Goal: Find specific page/section: Find specific page/section

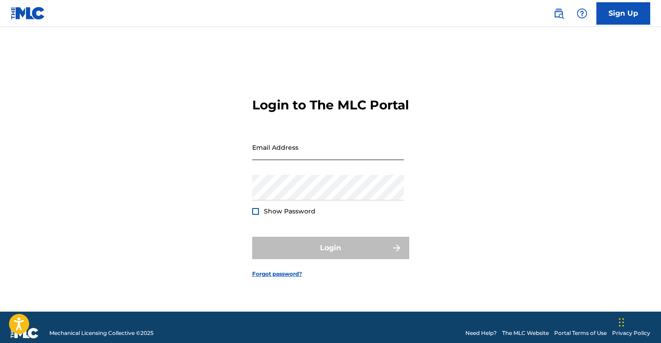
click at [295, 152] on input "Email Address" at bounding box center [328, 148] width 152 height 26
type input "e"
type input "[EMAIL_ADDRESS][DOMAIN_NAME]"
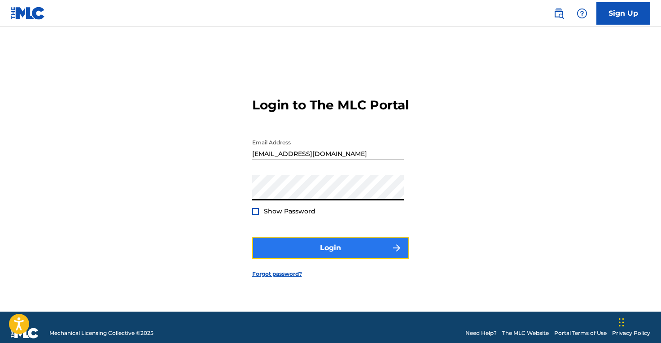
click at [286, 247] on button "Login" at bounding box center [330, 248] width 157 height 22
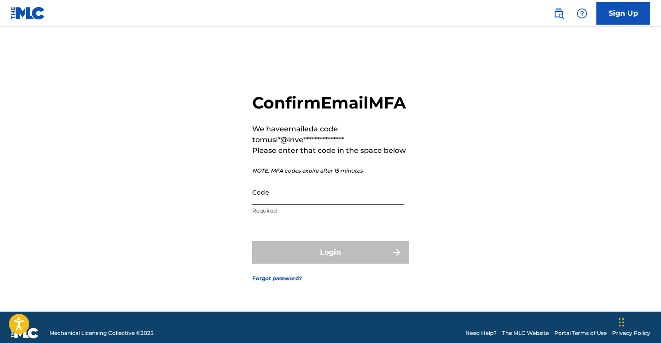
click at [285, 204] on input "Code" at bounding box center [328, 192] width 152 height 26
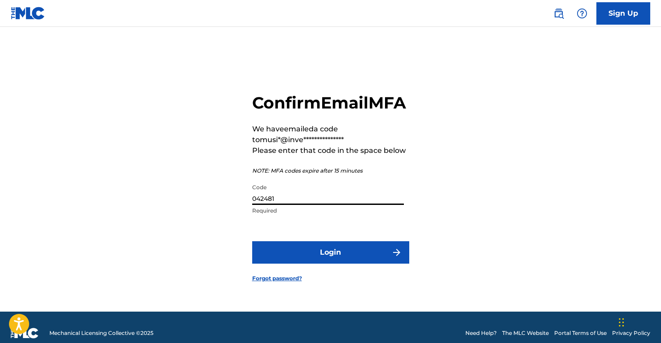
type input "042481"
click at [337, 278] on form "**********" at bounding box center [330, 180] width 157 height 262
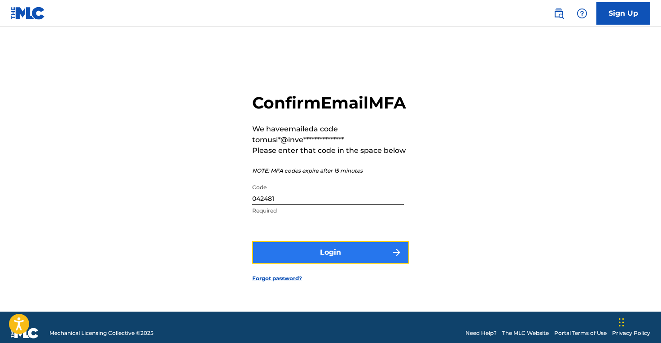
click at [337, 264] on button "Login" at bounding box center [330, 252] width 157 height 22
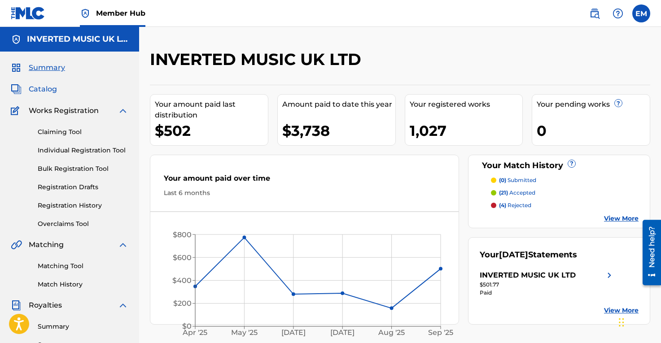
click at [45, 86] on span "Catalog" at bounding box center [43, 89] width 28 height 11
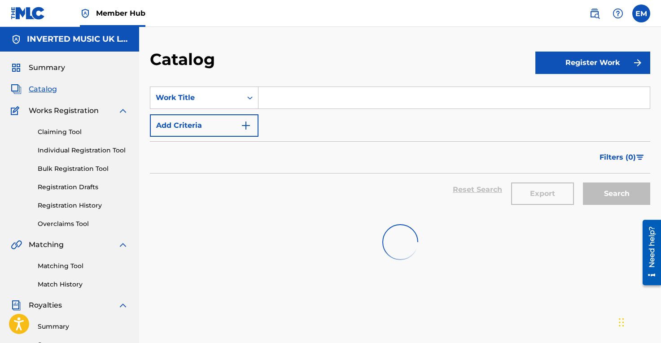
click at [274, 102] on input "Search Form" at bounding box center [453, 98] width 391 height 22
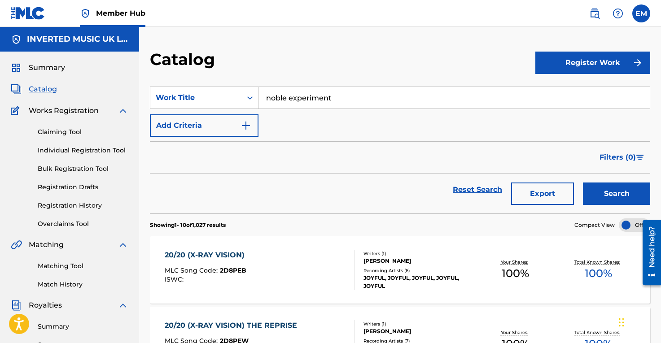
type input "noble experiment"
click at [583, 183] on button "Search" at bounding box center [616, 194] width 67 height 22
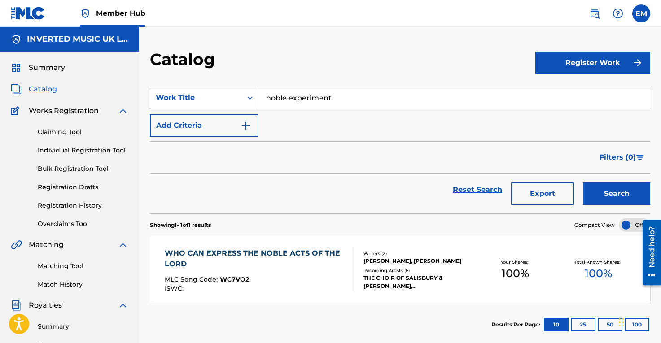
click at [55, 74] on div "Summary Catalog Works Registration Claiming Tool Individual Registration Tool B…" at bounding box center [69, 273] width 139 height 443
click at [55, 67] on span "Summary" at bounding box center [47, 67] width 36 height 11
